Goal: Task Accomplishment & Management: Use online tool/utility

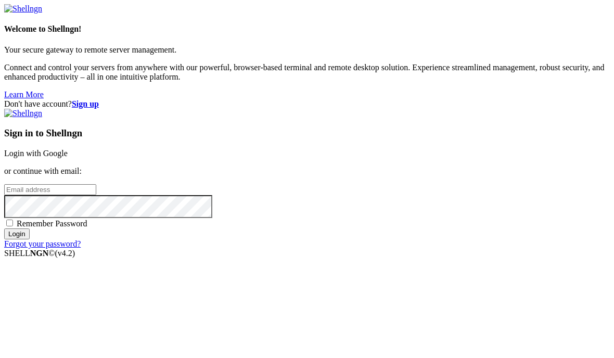
click at [68, 149] on link "Login with Google" at bounding box center [35, 153] width 63 height 9
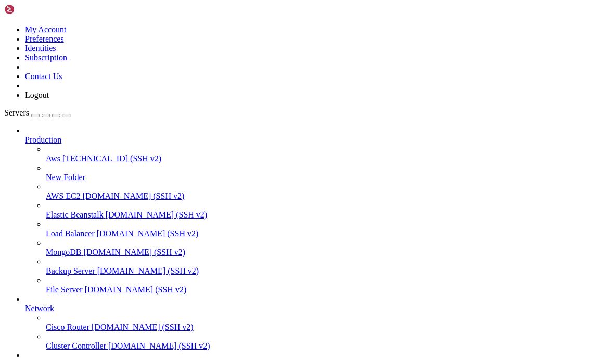
click at [53, 154] on span "Aws" at bounding box center [53, 158] width 15 height 9
click at [62, 154] on span "[TECHNICAL_ID] (SSH v2)" at bounding box center [111, 158] width 99 height 9
click at [35, 116] on div "button" at bounding box center [35, 116] width 0 height 0
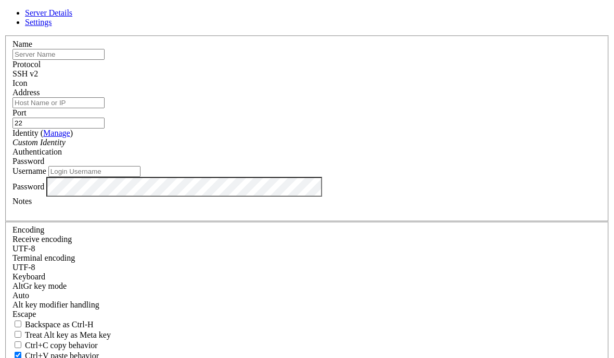
click at [66, 98] on div "Server Details Settings Name Protocol SSH v2 Icon" at bounding box center [307, 223] width 606 height 430
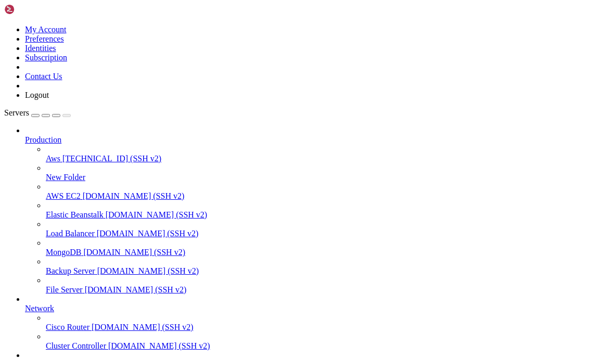
click at [90, 327] on span "Cisco Router" at bounding box center [68, 327] width 44 height 9
click at [46, 154] on span "Aws" at bounding box center [53, 158] width 15 height 9
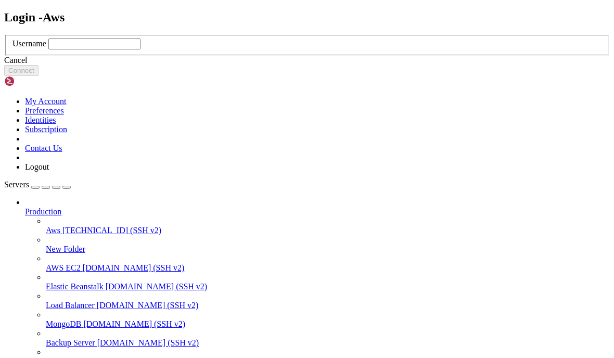
click at [11, 67] on div "Login - Aws Username Cancel Connect" at bounding box center [307, 43] width 606 height 66
click at [141, 49] on input "text" at bounding box center [94, 44] width 92 height 11
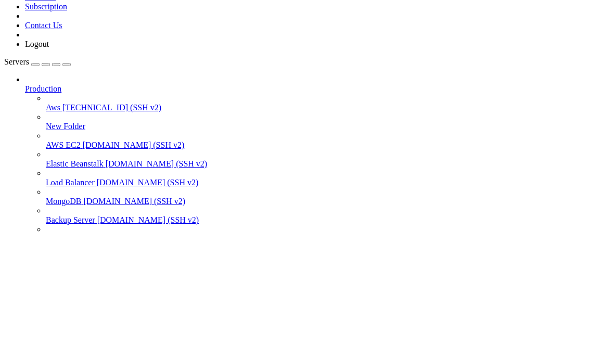
type input "bitnami"
click at [39, 76] on button "Connect" at bounding box center [21, 70] width 34 height 11
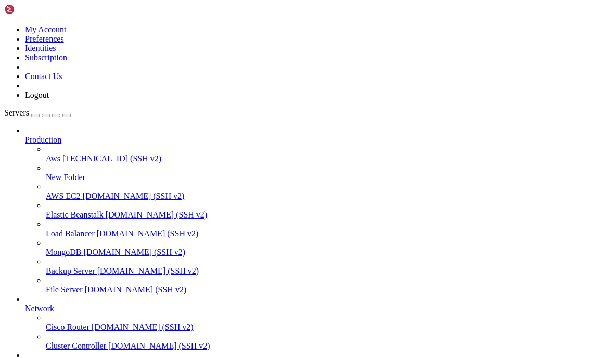
click at [22, 108] on span "Servers" at bounding box center [16, 112] width 25 height 9
click at [67, 116] on icon "button" at bounding box center [67, 116] width 0 height 0
